Goal: Book appointment/travel/reservation

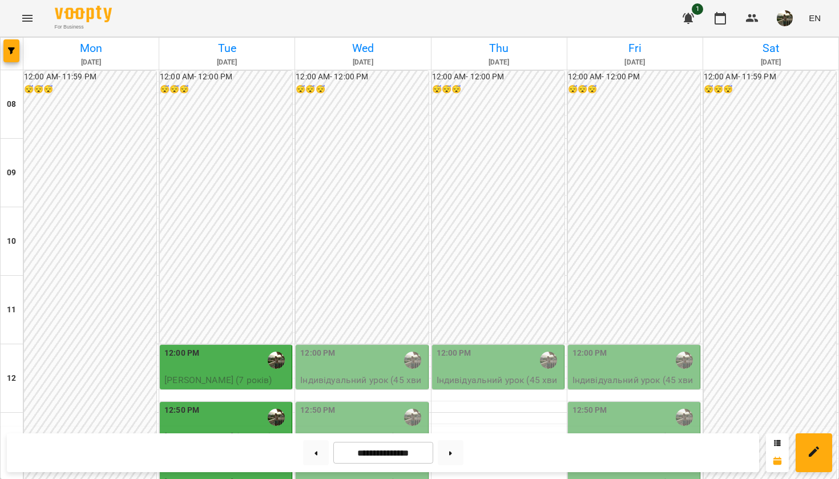
scroll to position [213, 0]
click at [201, 404] on div "12:50 PM" at bounding box center [226, 417] width 125 height 26
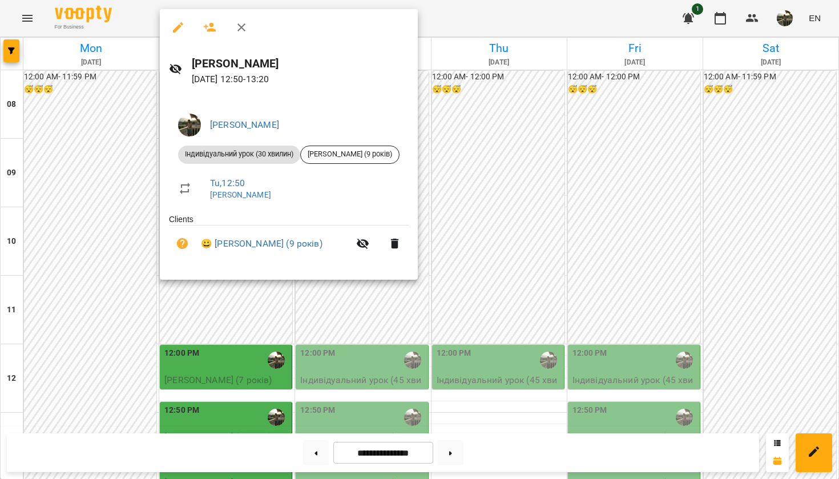
click at [102, 208] on div at bounding box center [419, 239] width 839 height 479
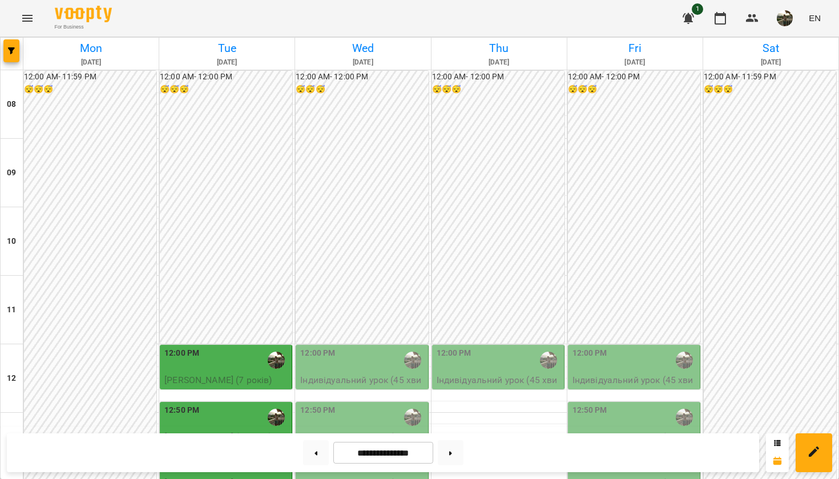
click at [226, 404] on div "12:50 PM" at bounding box center [226, 417] width 125 height 26
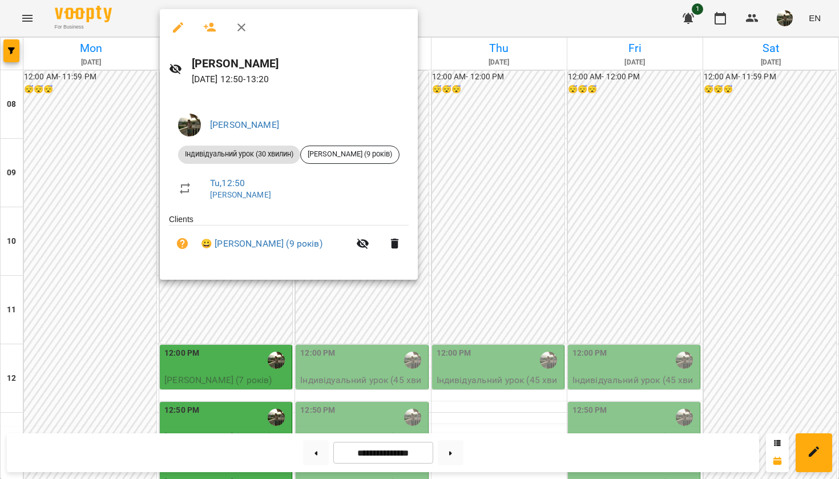
click at [103, 204] on div at bounding box center [419, 239] width 839 height 479
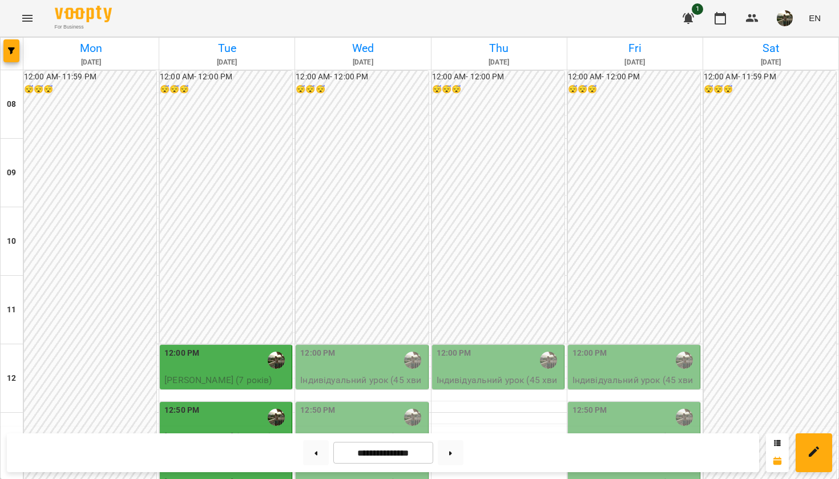
click at [223, 420] on div "1:30 PM" at bounding box center [226, 463] width 125 height 26
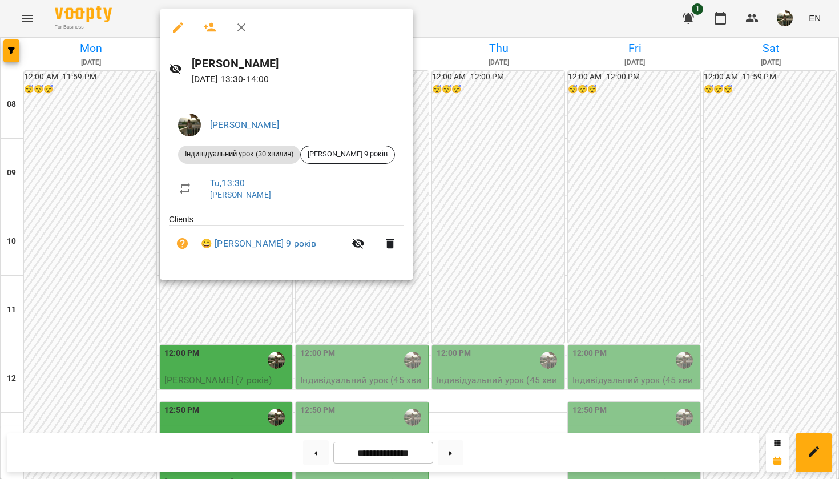
click at [13, 3] on div at bounding box center [419, 239] width 839 height 479
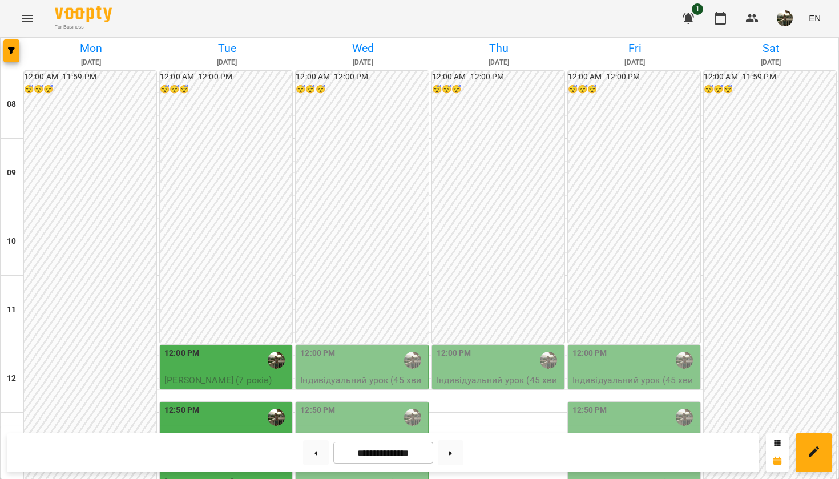
scroll to position [285, 0]
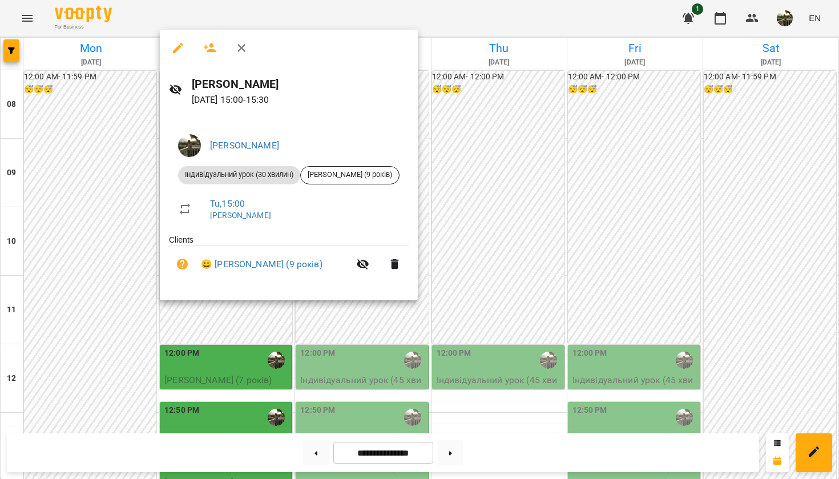
click at [126, 279] on div at bounding box center [419, 239] width 839 height 479
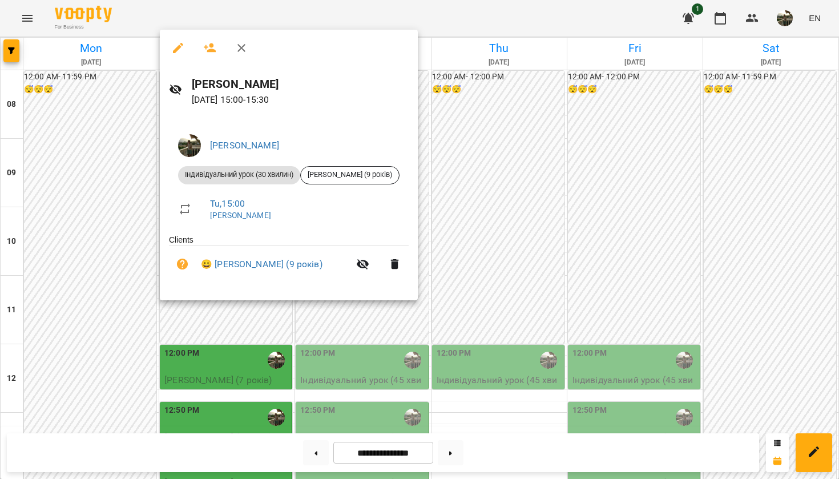
click at [72, 217] on div at bounding box center [419, 239] width 839 height 479
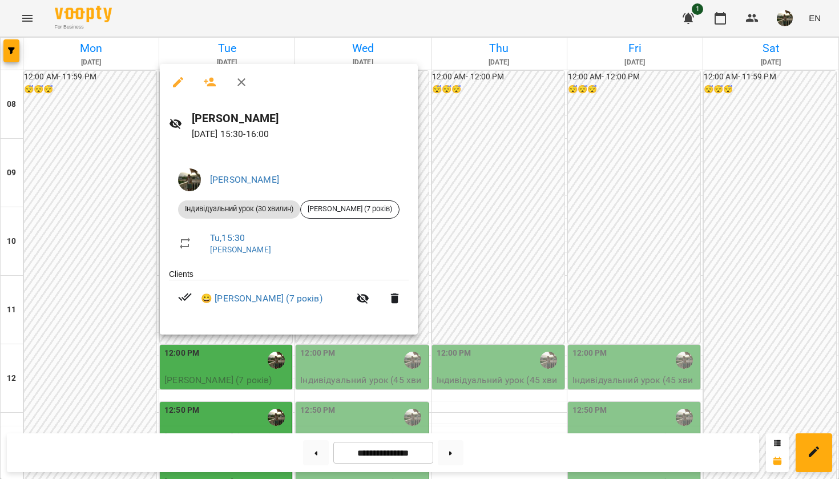
click at [87, 209] on div at bounding box center [419, 239] width 839 height 479
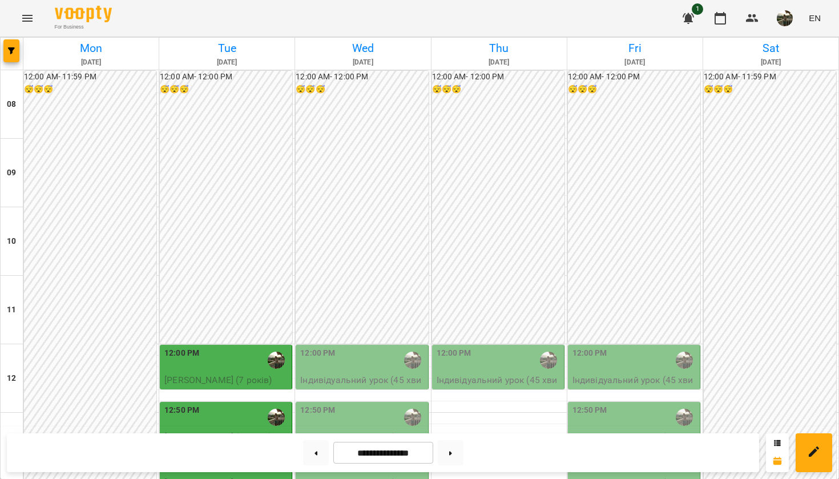
scroll to position [248, 0]
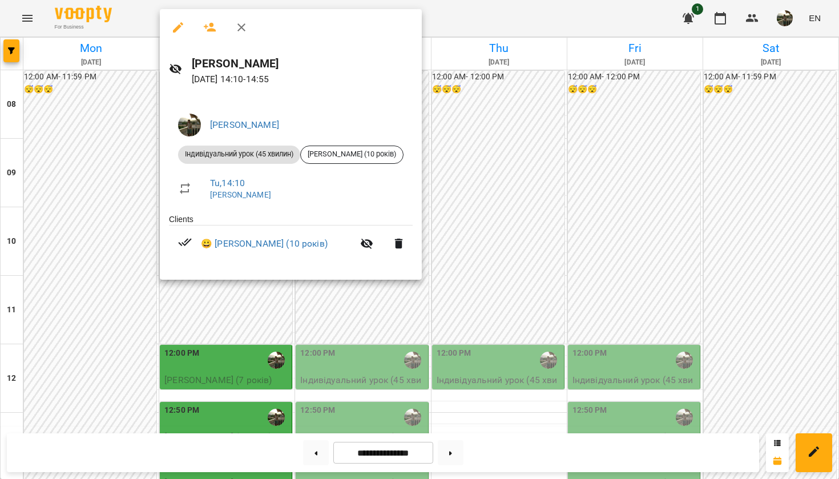
click at [107, 264] on div at bounding box center [419, 239] width 839 height 479
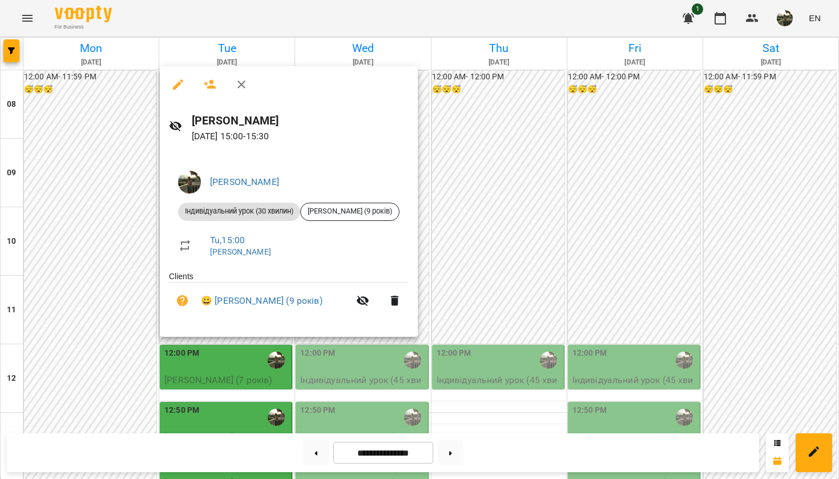
click at [78, 279] on div at bounding box center [419, 239] width 839 height 479
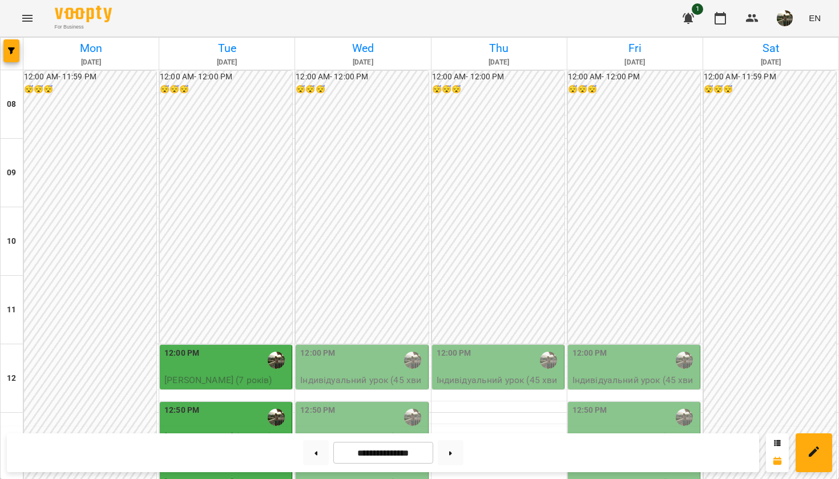
scroll to position [291, 0]
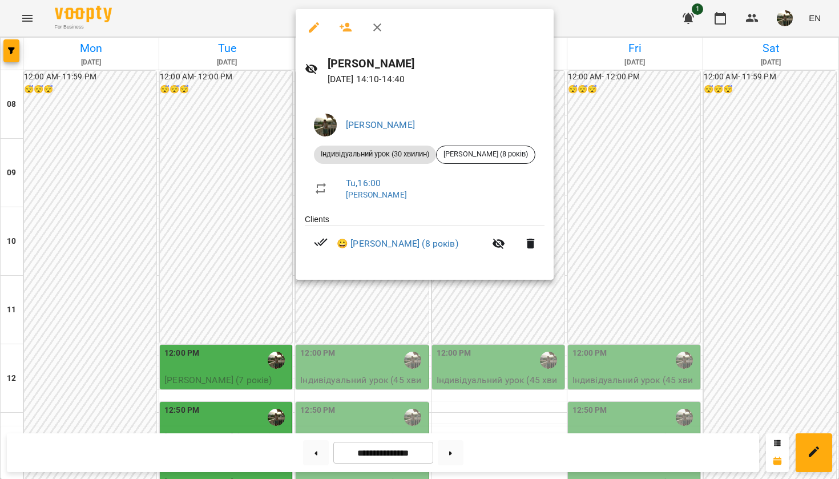
click at [348, 420] on div at bounding box center [419, 239] width 839 height 479
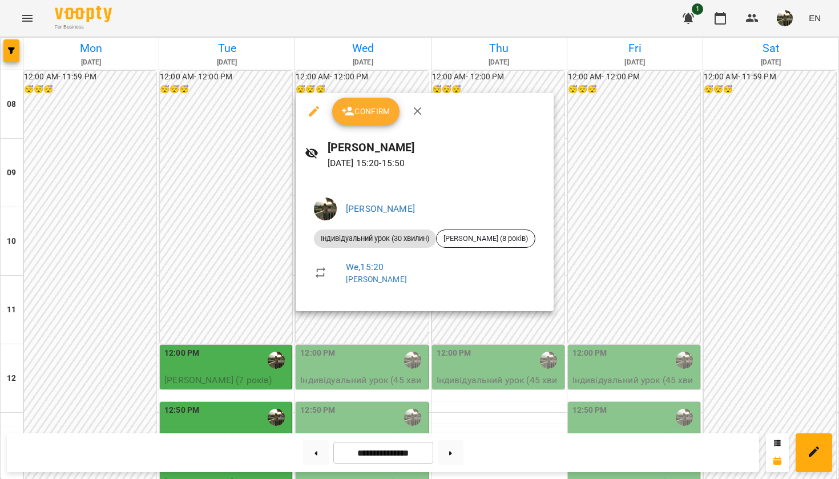
click at [365, 351] on div at bounding box center [419, 239] width 839 height 479
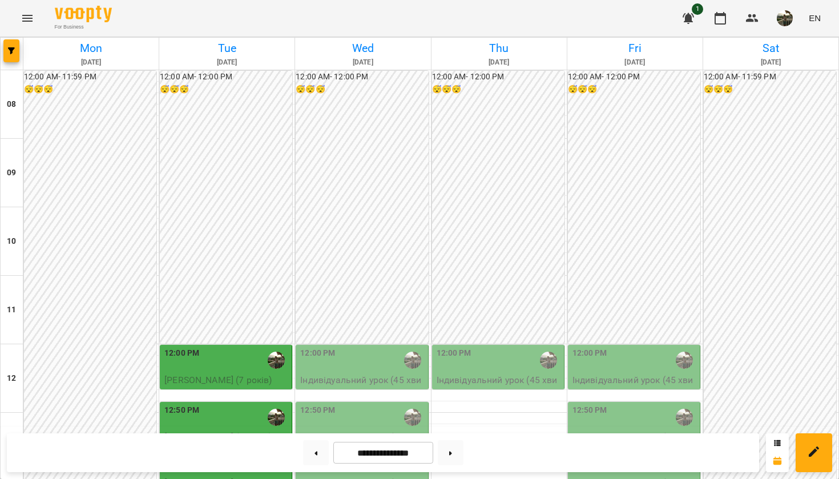
click at [339, 420] on div "1:30 PM" at bounding box center [362, 463] width 125 height 26
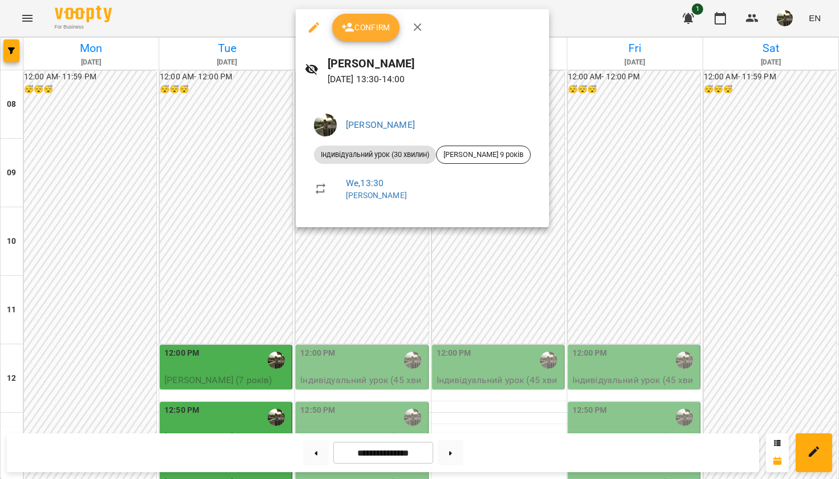
click at [357, 394] on div at bounding box center [419, 239] width 839 height 479
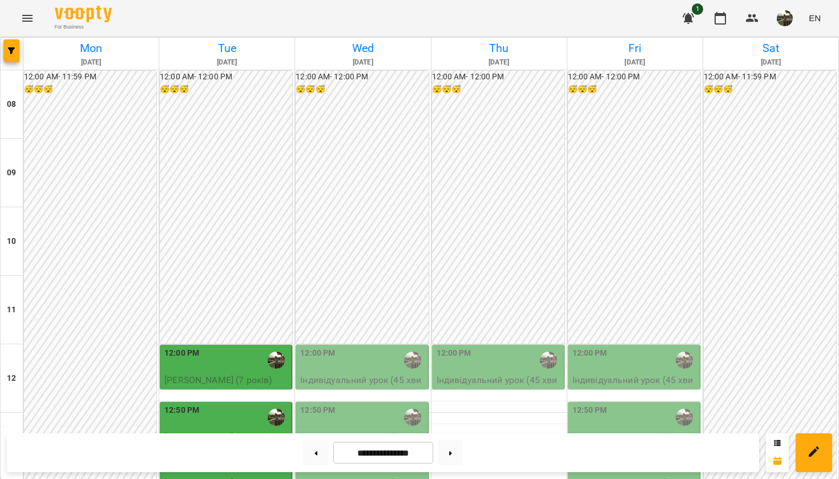
click at [348, 404] on div "12:50 PM" at bounding box center [362, 417] width 125 height 26
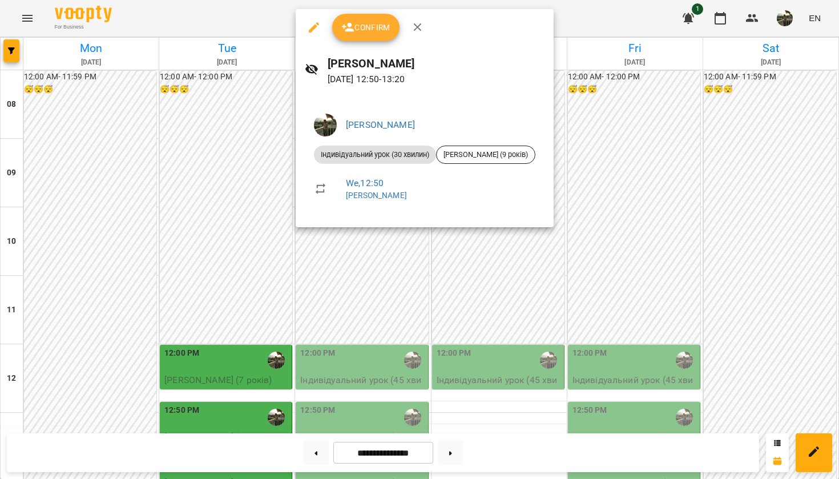
click at [393, 392] on div at bounding box center [419, 239] width 839 height 479
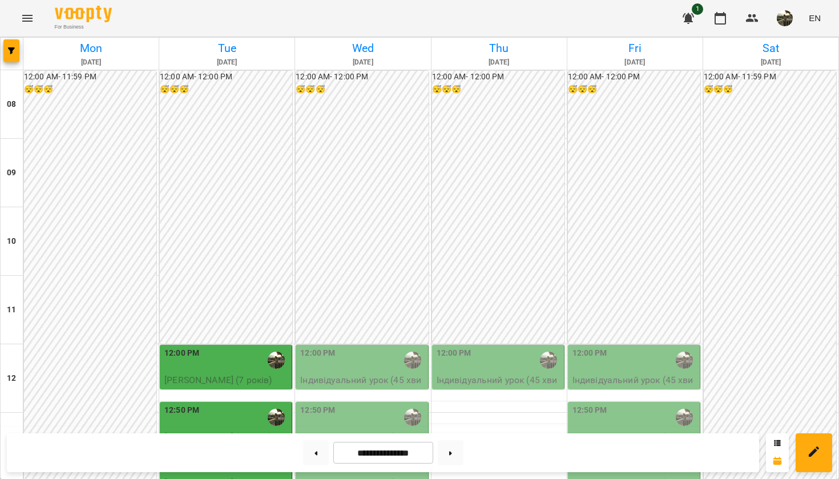
scroll to position [251, 0]
click at [373, 373] on p "Індивідуальний урок (45 хвилин) - Слєсаренко Єгор (11 років)" at bounding box center [362, 393] width 125 height 41
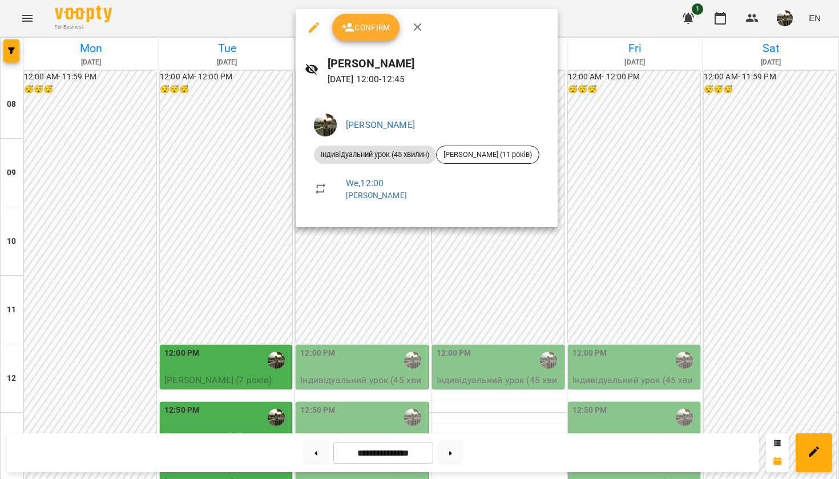
click at [413, 241] on div at bounding box center [419, 239] width 839 height 479
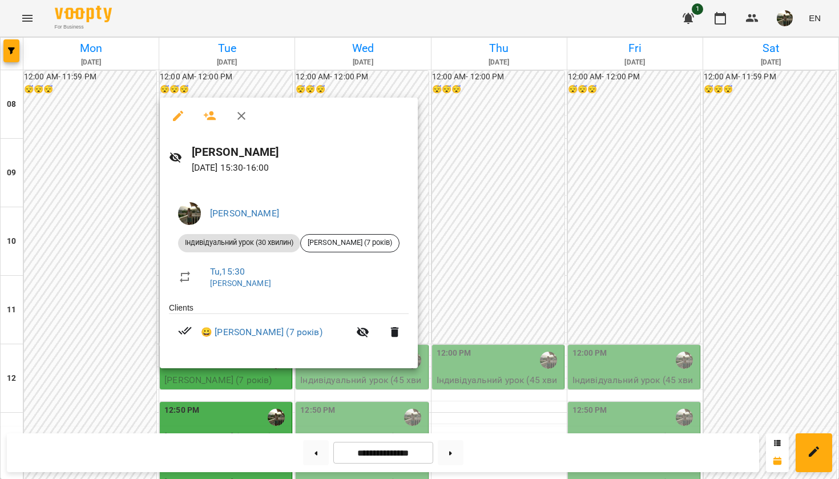
click at [37, 303] on div at bounding box center [419, 239] width 839 height 479
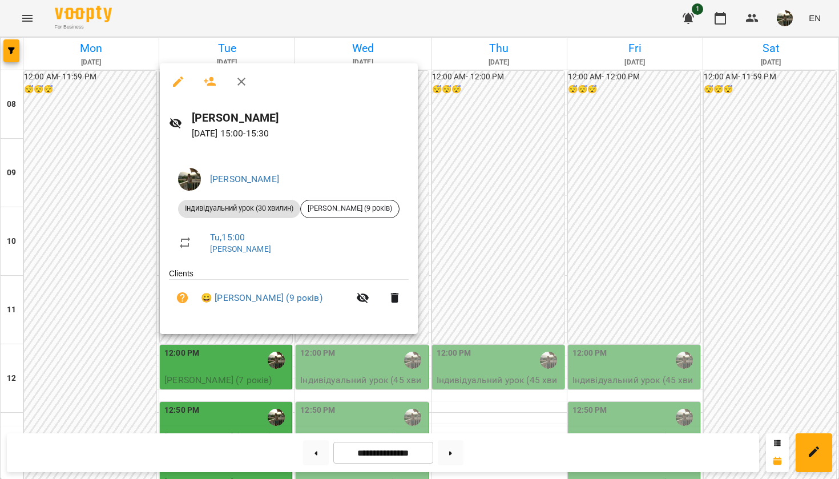
click at [66, 224] on div at bounding box center [419, 239] width 839 height 479
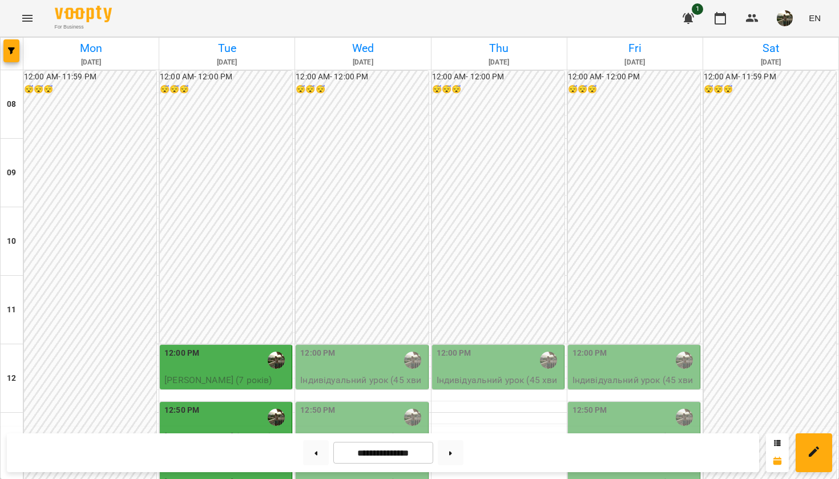
click at [192, 420] on div "1:30 PM" at bounding box center [179, 463] width 30 height 26
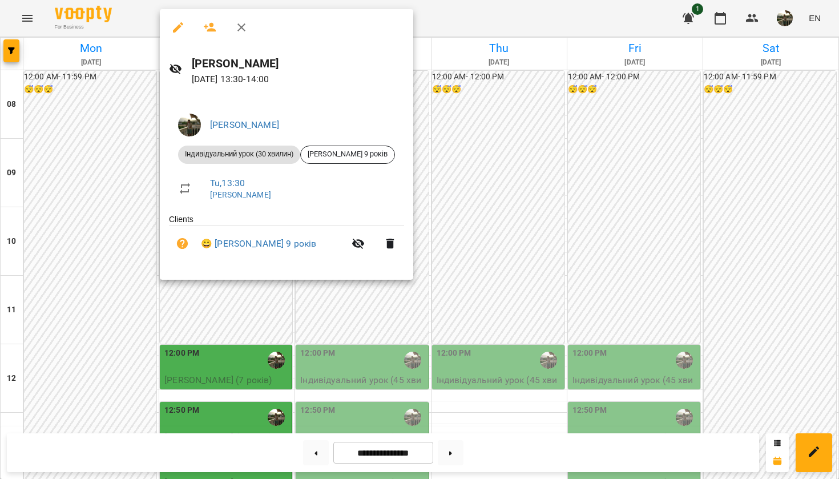
click at [44, 201] on div at bounding box center [419, 239] width 839 height 479
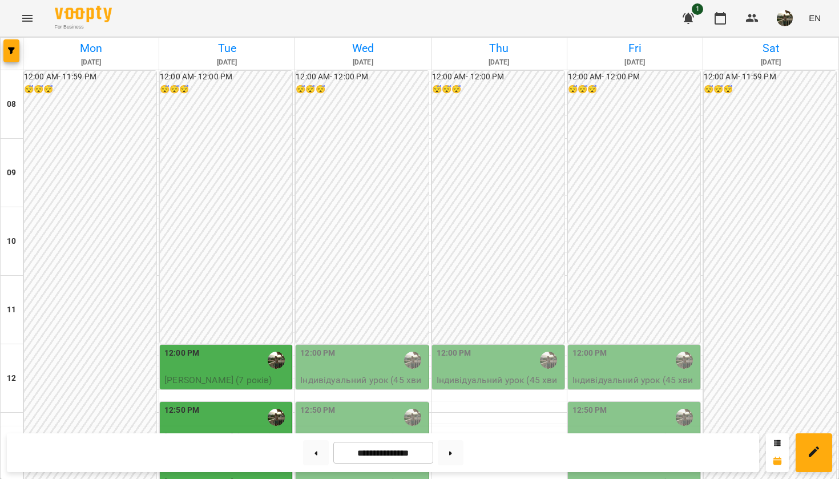
click at [212, 404] on div "12:50 PM" at bounding box center [226, 417] width 125 height 26
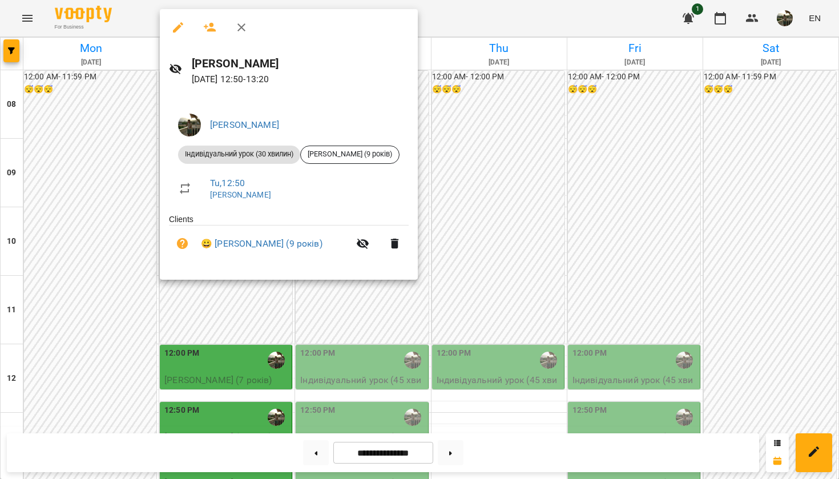
click at [87, 170] on div at bounding box center [419, 239] width 839 height 479
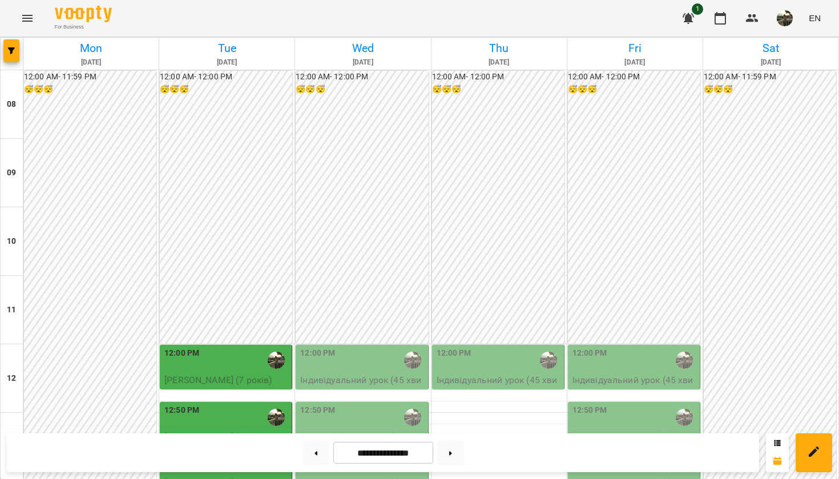
click at [222, 347] on div "12:00 PM" at bounding box center [226, 360] width 125 height 26
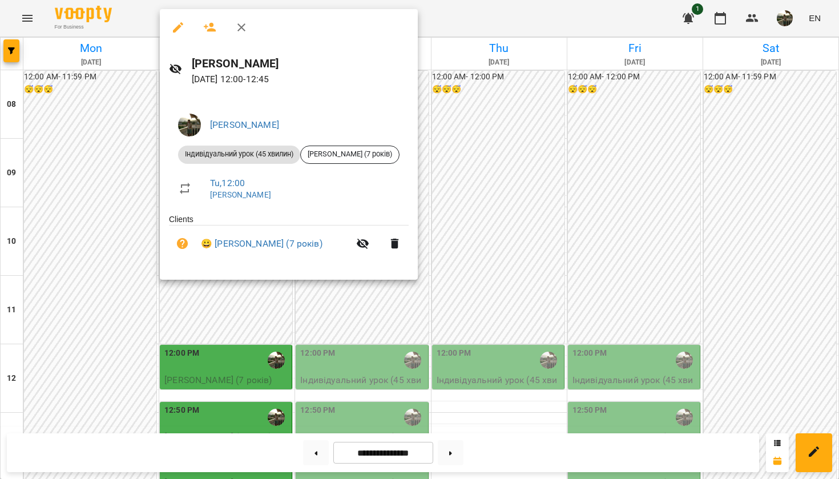
click at [94, 159] on div at bounding box center [419, 239] width 839 height 479
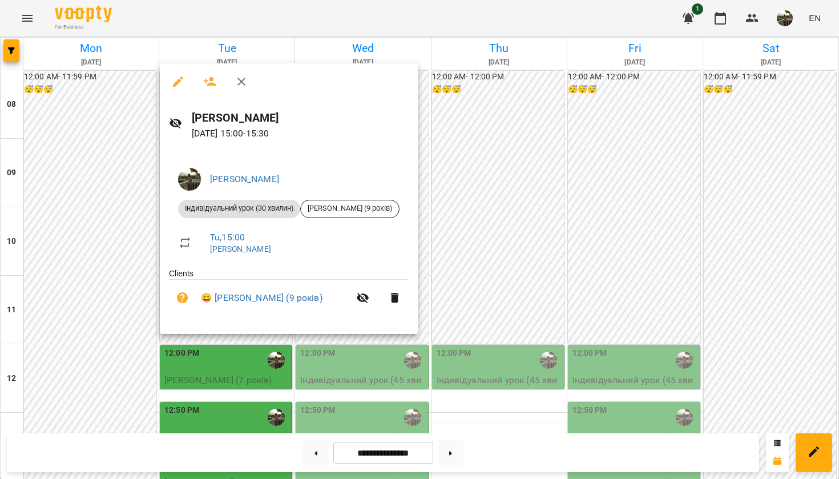
click at [121, 262] on div at bounding box center [419, 239] width 839 height 479
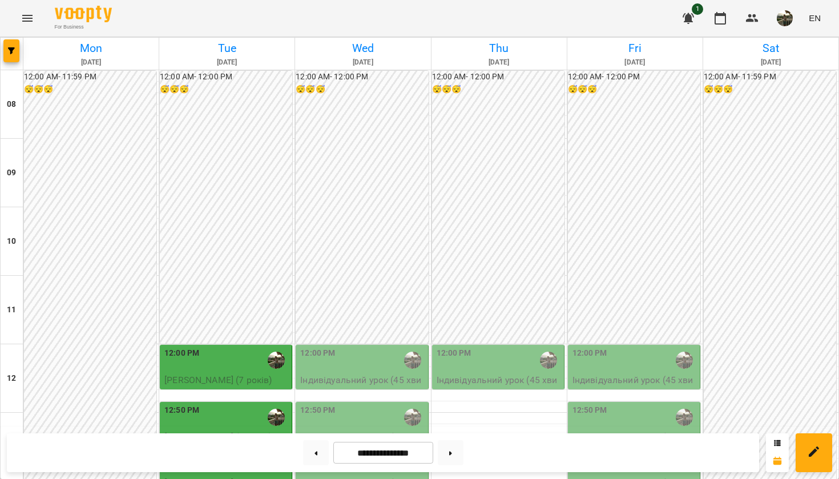
click at [377, 404] on div "12:50 PM" at bounding box center [362, 417] width 125 height 26
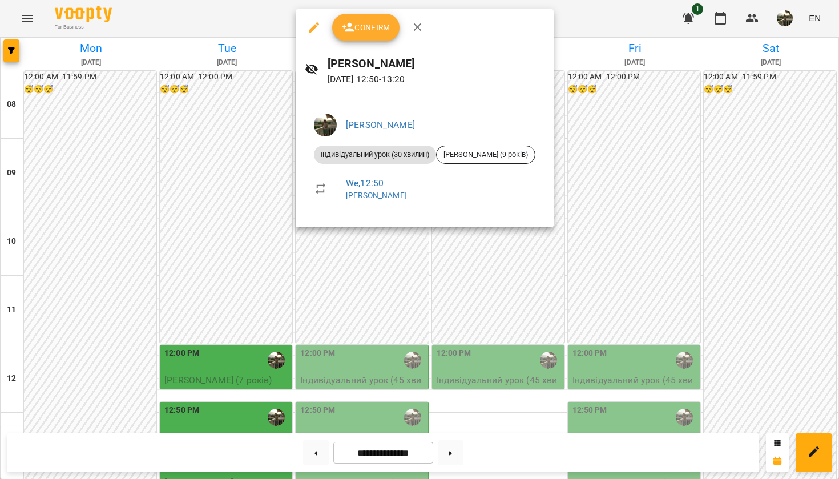
click at [413, 269] on div at bounding box center [419, 239] width 839 height 479
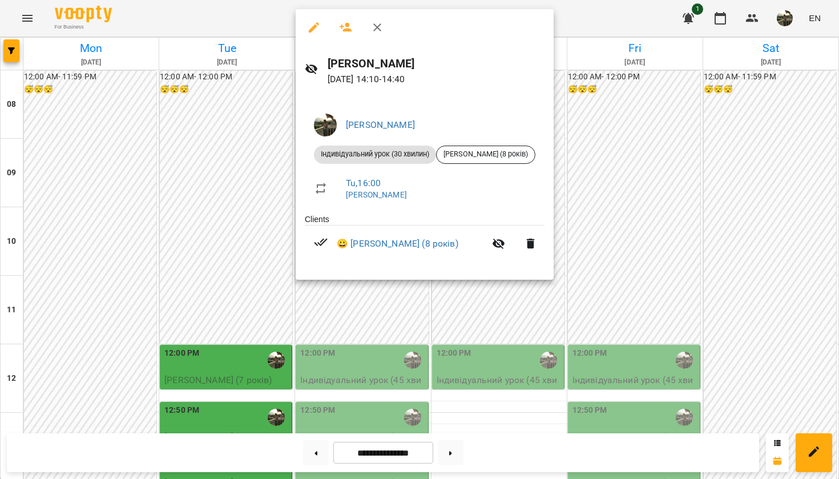
click at [374, 308] on div at bounding box center [419, 239] width 839 height 479
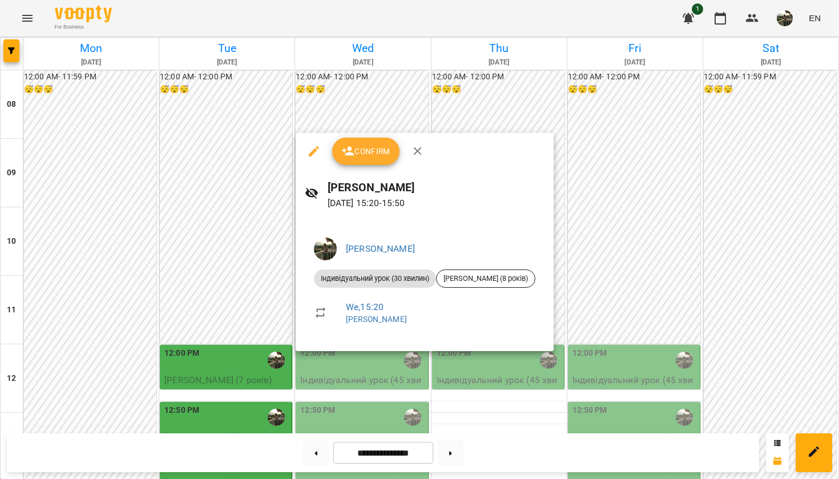
click at [390, 388] on div at bounding box center [419, 239] width 839 height 479
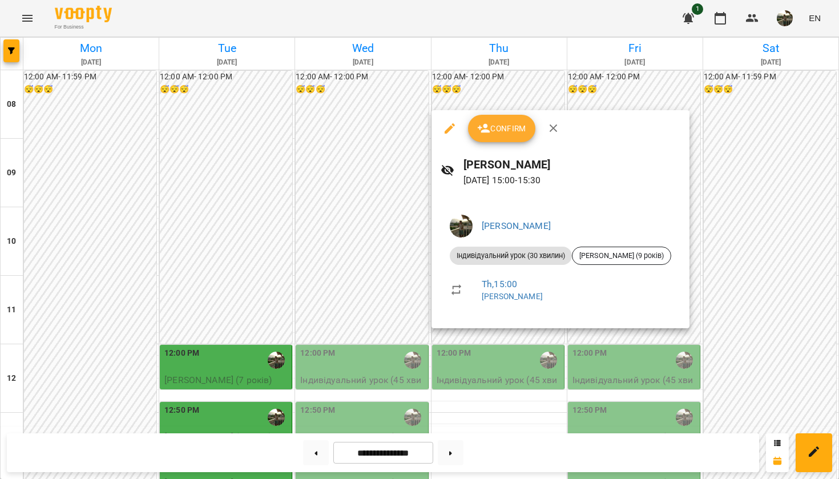
click at [413, 414] on div at bounding box center [419, 239] width 839 height 479
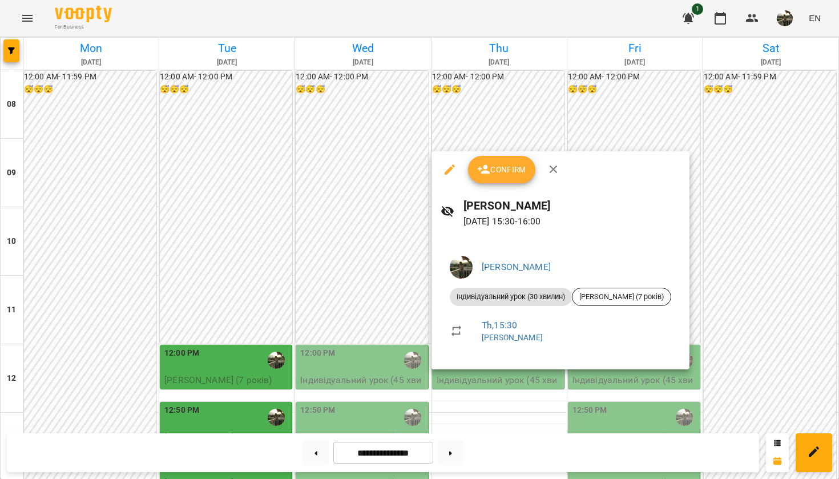
click at [413, 400] on div at bounding box center [419, 239] width 839 height 479
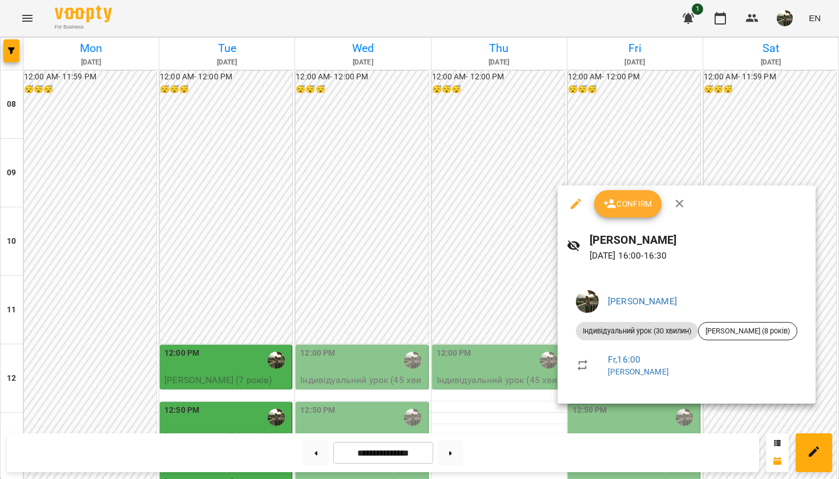
click at [413, 386] on div at bounding box center [419, 239] width 839 height 479
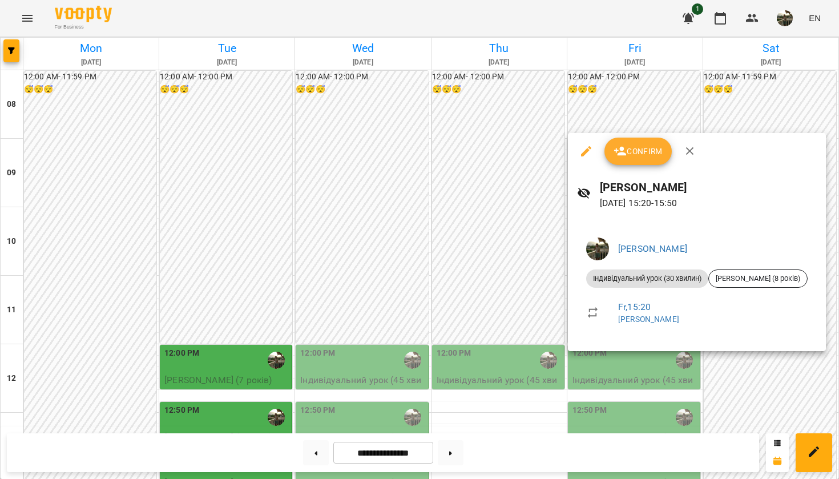
click at [413, 385] on div at bounding box center [419, 239] width 839 height 479
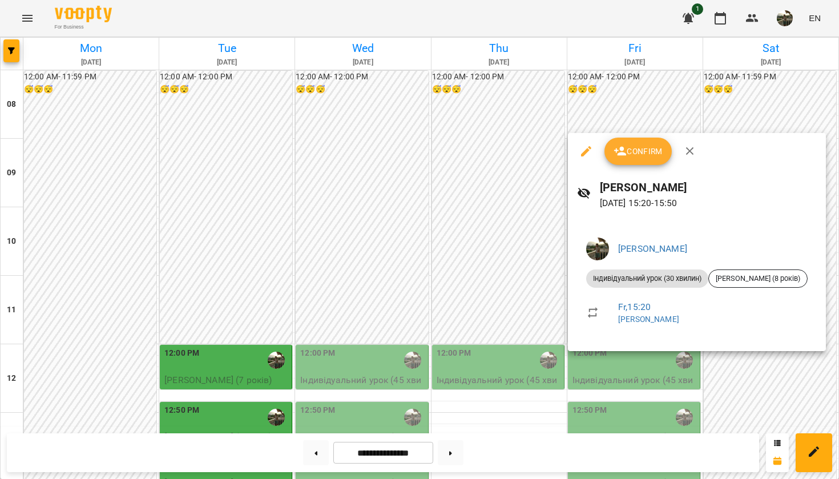
click at [413, 403] on div at bounding box center [419, 239] width 839 height 479
